Goal: Find contact information: Find contact information

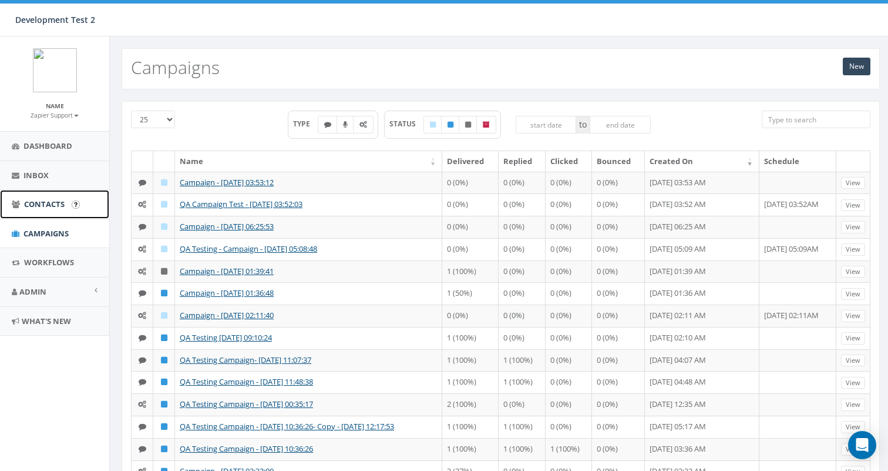
click at [31, 210] on link "Contacts" at bounding box center [54, 204] width 109 height 29
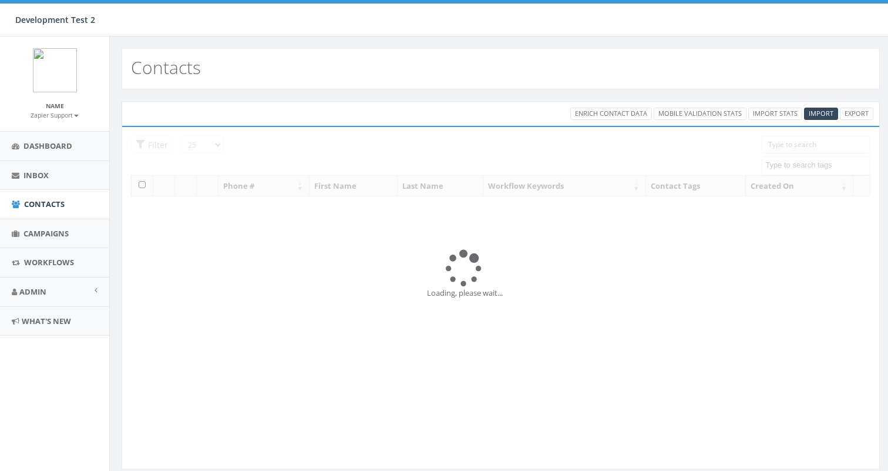
select select
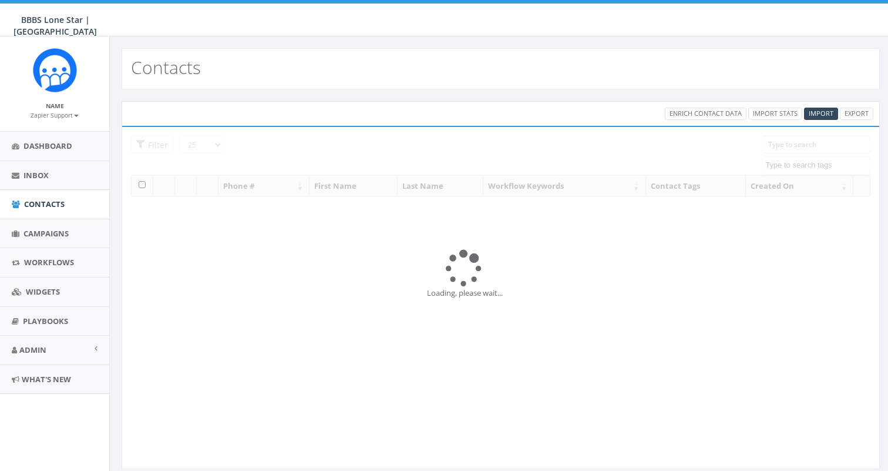
select select
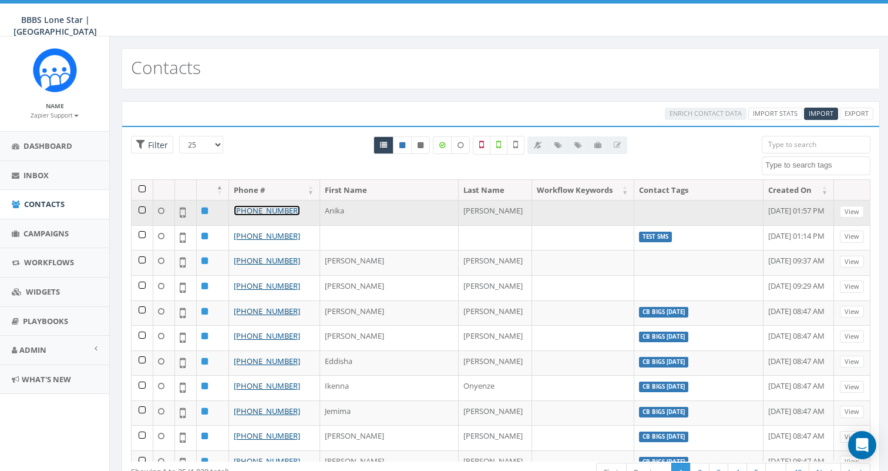
click at [251, 209] on link "[PHONE_NUMBER]" at bounding box center [267, 210] width 66 height 11
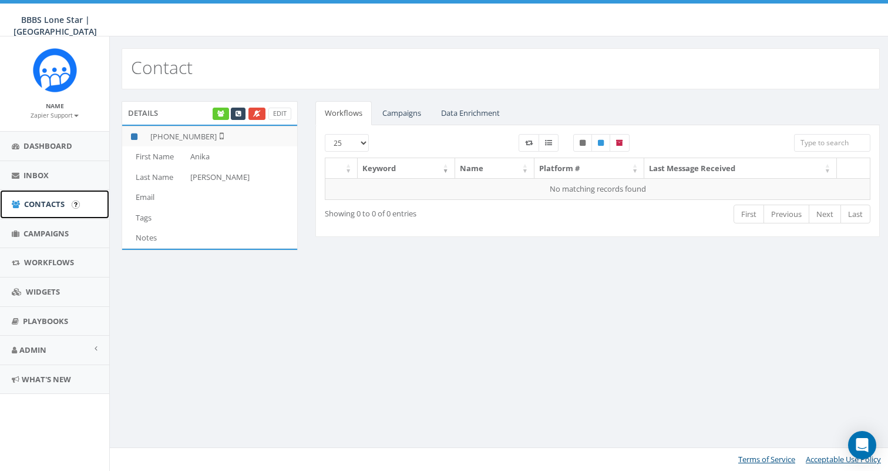
click at [54, 209] on span "Contacts" at bounding box center [44, 204] width 41 height 11
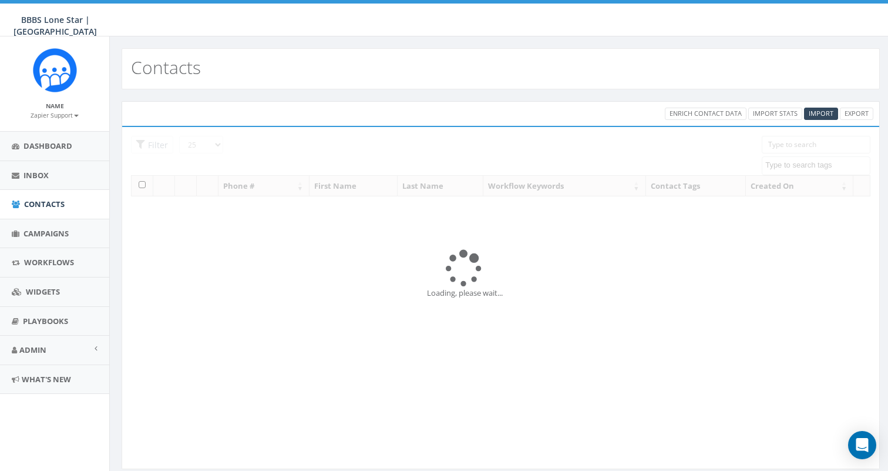
select select
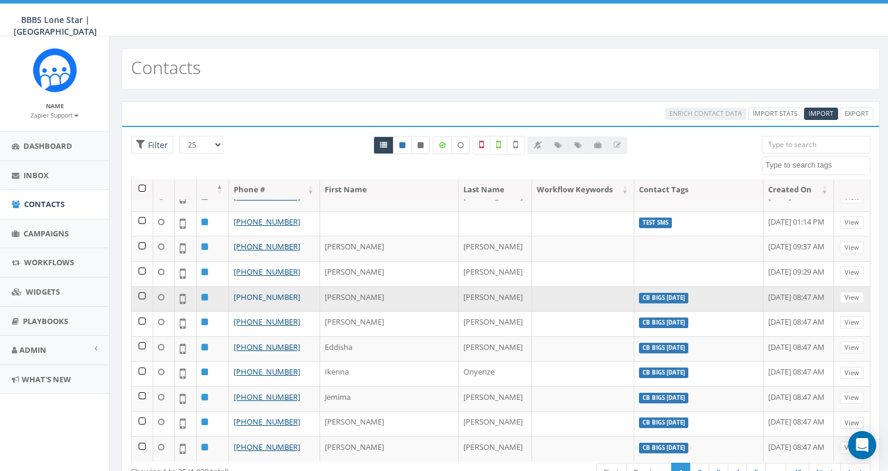
scroll to position [22, 0]
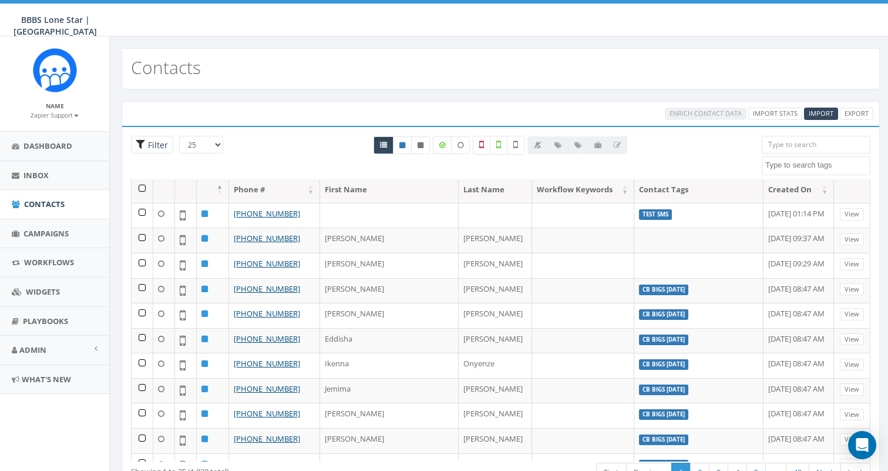
click at [156, 143] on span "Filter" at bounding box center [156, 144] width 23 height 11
radio input "true"
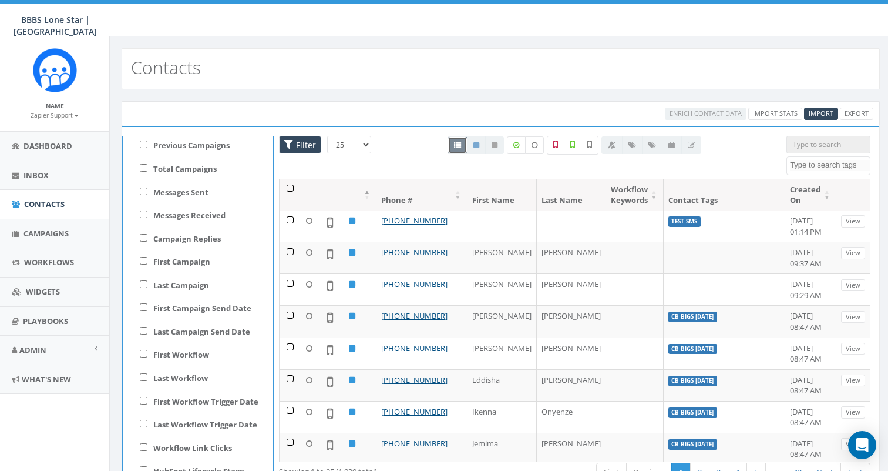
scroll to position [51, 0]
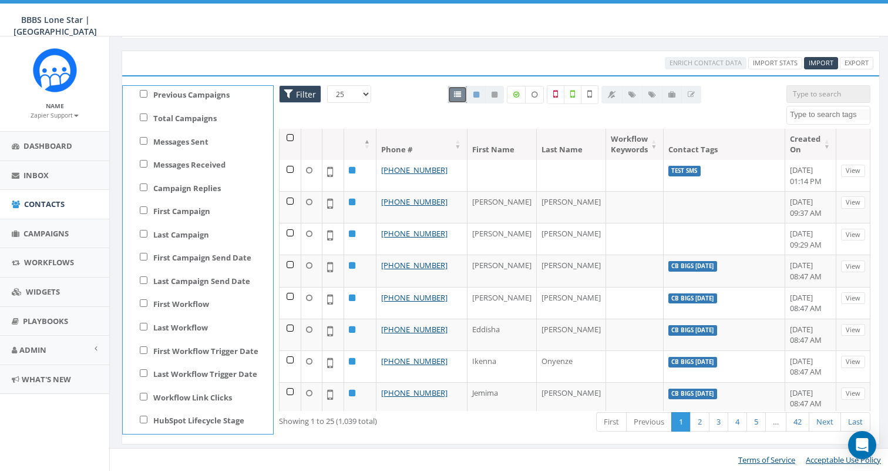
click at [292, 96] on span "Filter" at bounding box center [300, 94] width 42 height 18
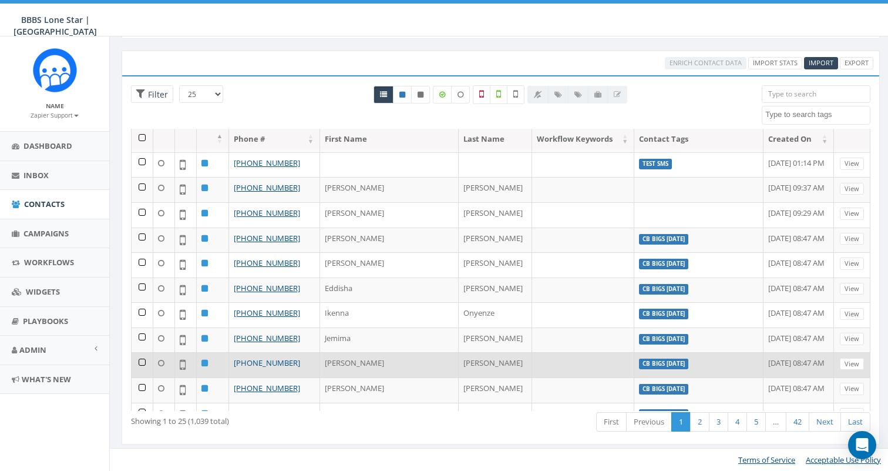
scroll to position [360, 0]
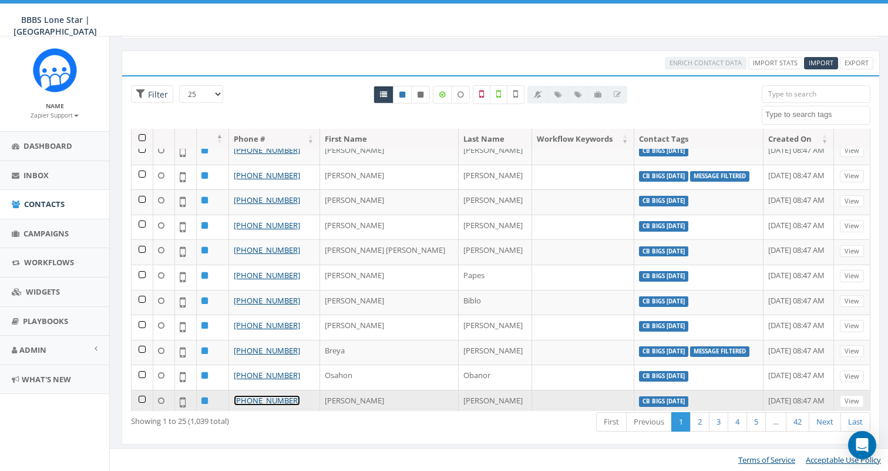
click at [266, 395] on link "+1 972-607-6192" at bounding box center [267, 400] width 66 height 11
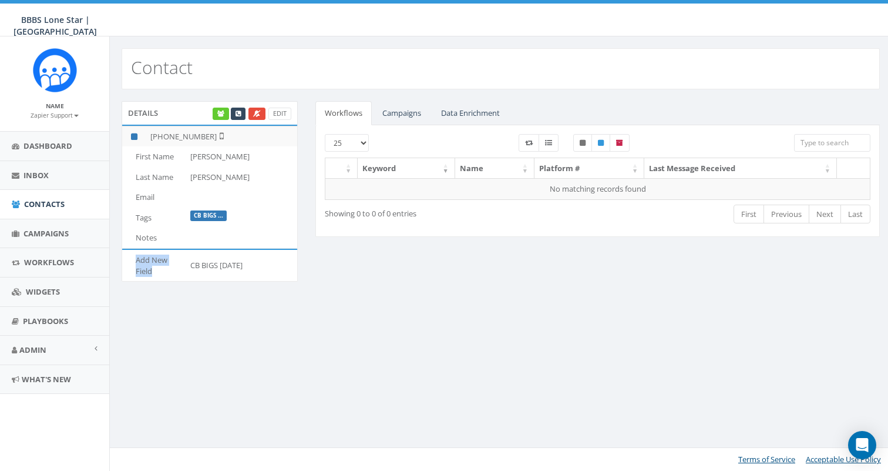
drag, startPoint x: 158, startPoint y: 270, endPoint x: 135, endPoint y: 264, distance: 23.8
click at [135, 263] on td "Add New Field" at bounding box center [153, 265] width 63 height 31
copy td "Add New Field"
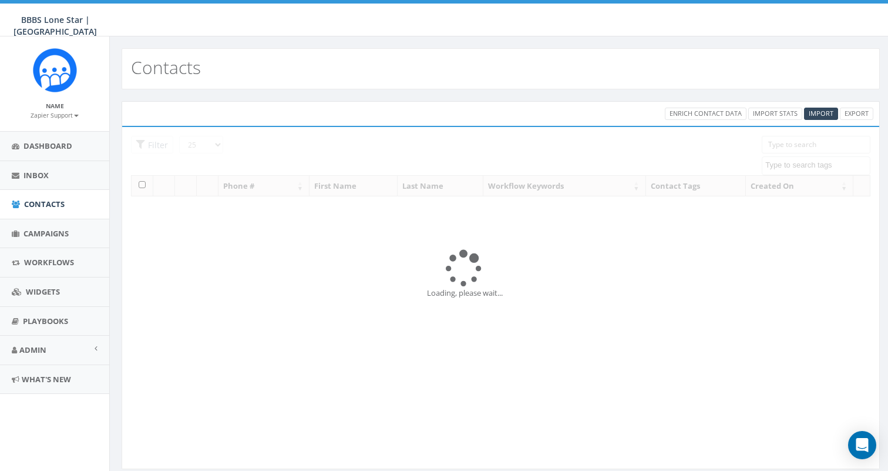
select select
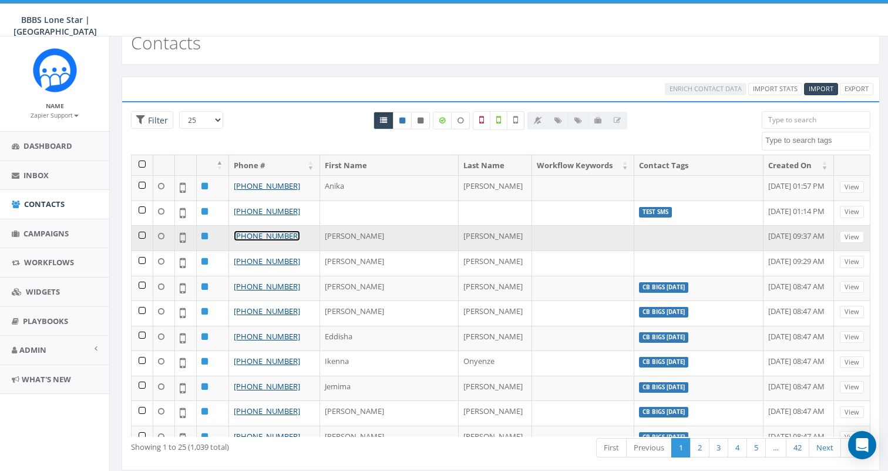
click at [248, 234] on link "+1 210-557-3237" at bounding box center [267, 235] width 66 height 11
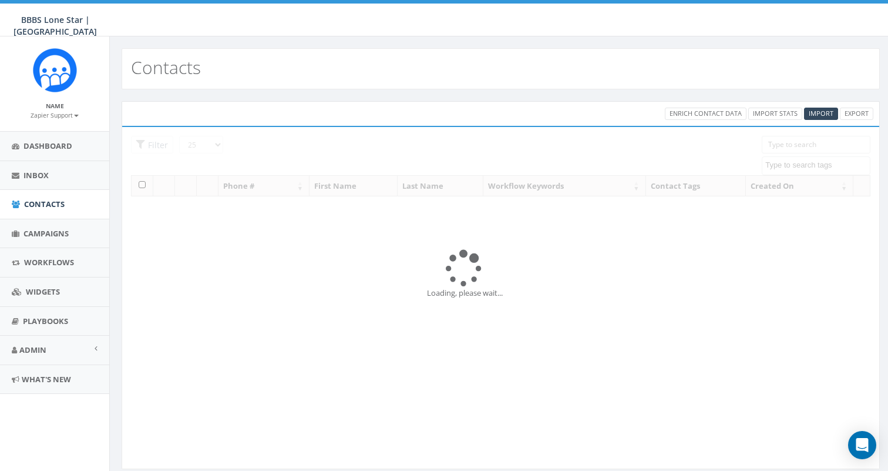
select select
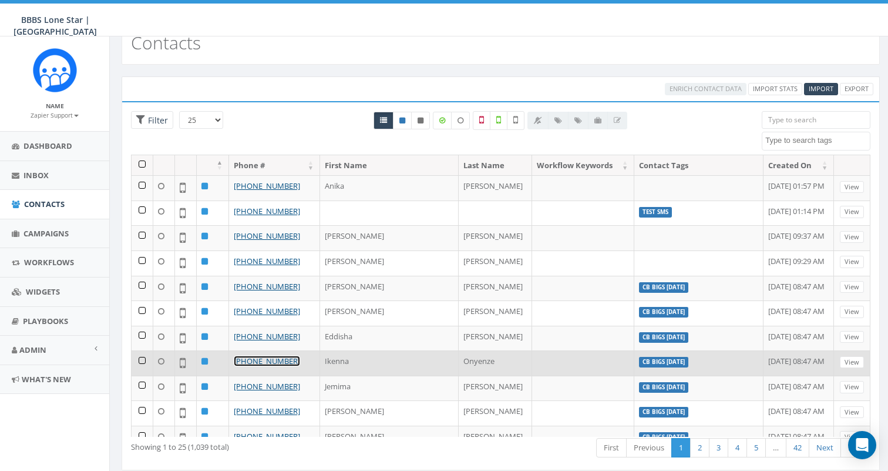
click at [260, 359] on link "[PHONE_NUMBER]" at bounding box center [267, 360] width 66 height 11
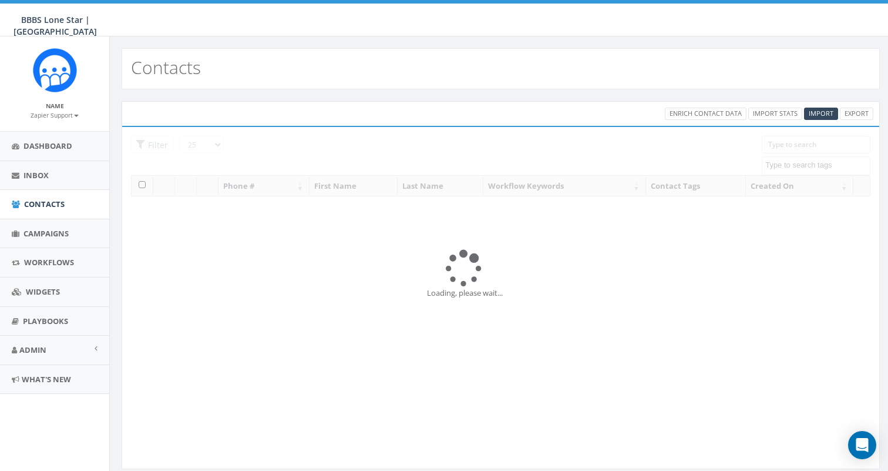
select select
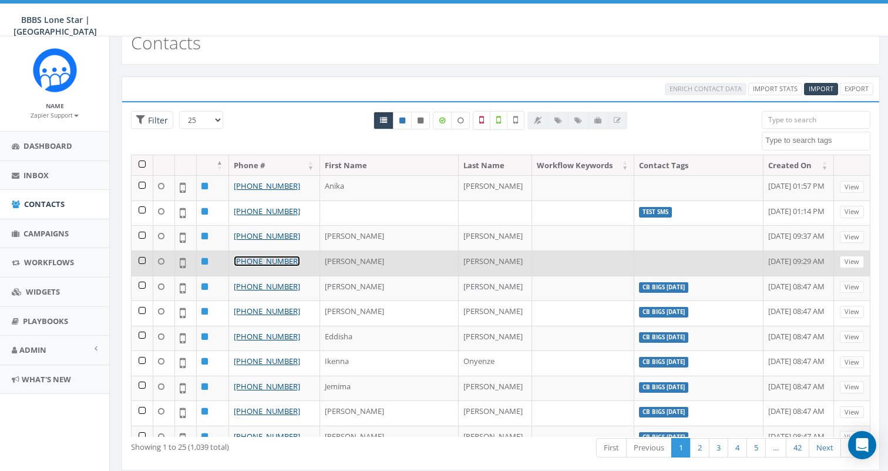
click at [257, 258] on link "+1 415-632-7509" at bounding box center [267, 261] width 66 height 11
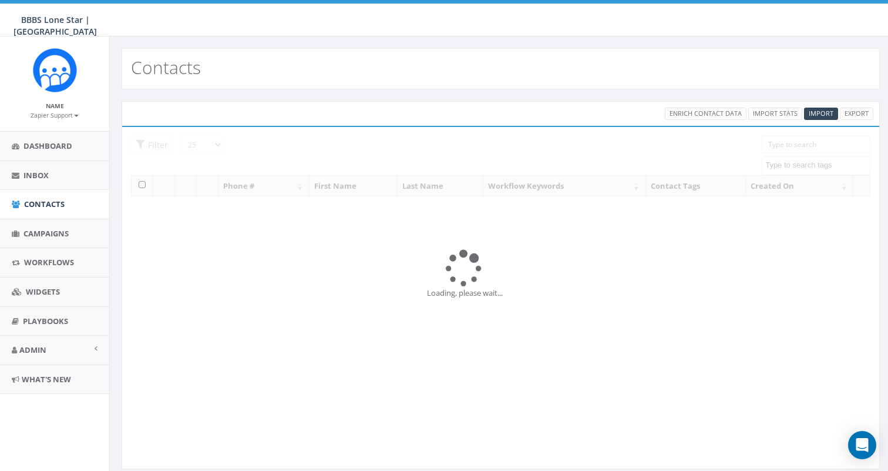
select select
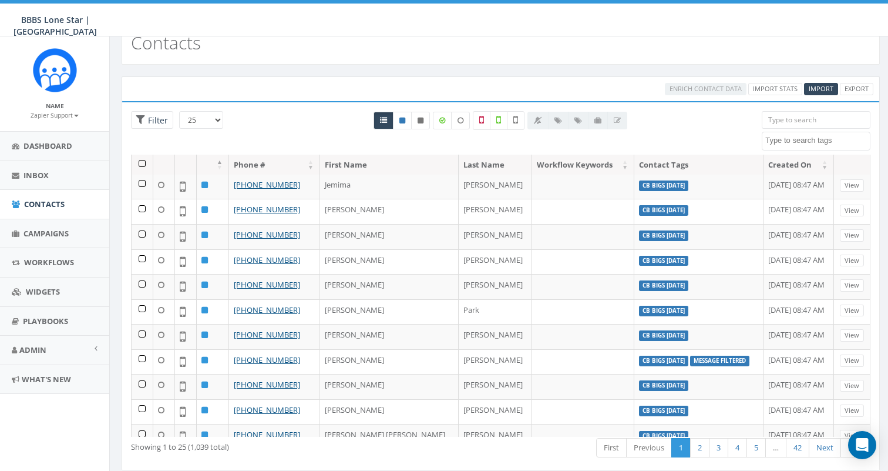
scroll to position [360, 0]
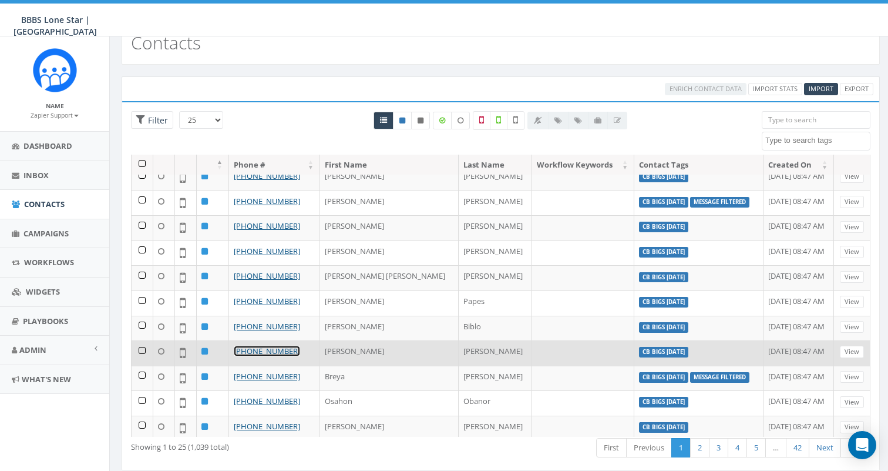
click at [270, 345] on link "[PHONE_NUMBER]" at bounding box center [267, 350] width 66 height 11
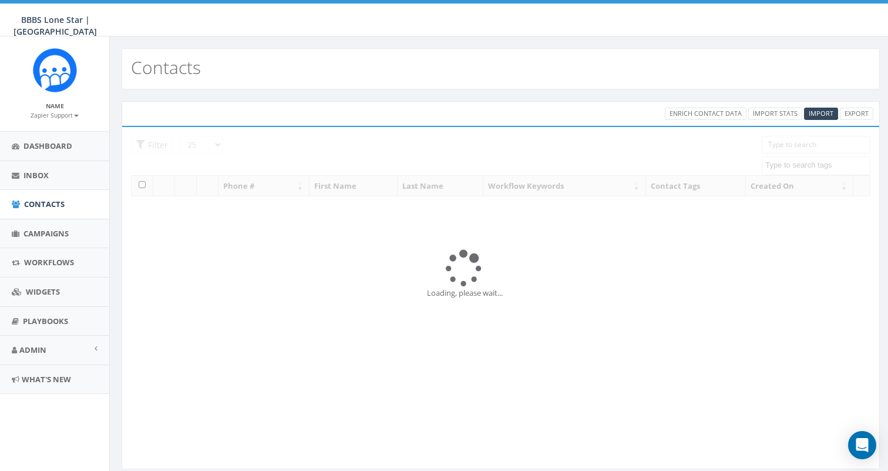
select select
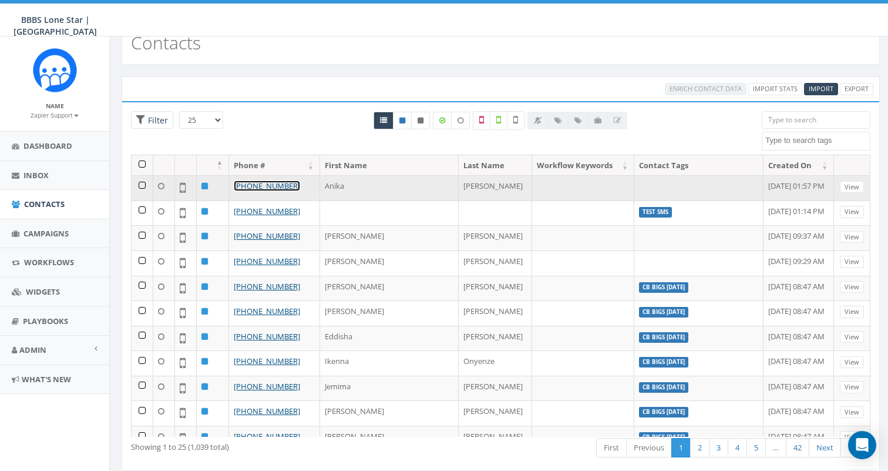
click at [258, 189] on link "[PHONE_NUMBER]" at bounding box center [267, 185] width 66 height 11
